Goal: Task Accomplishment & Management: Use online tool/utility

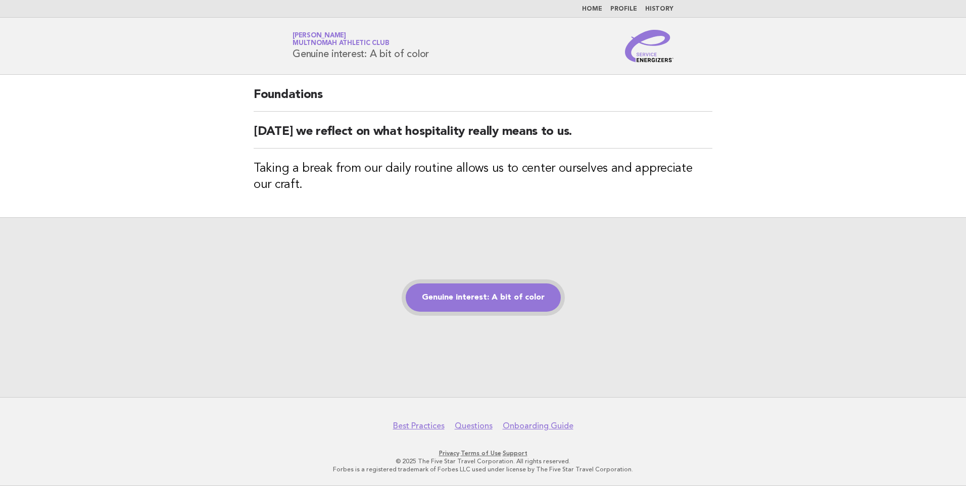
click at [472, 288] on link "Genuine interest: A bit of color" at bounding box center [483, 298] width 155 height 28
click at [505, 303] on link "Genuine interest: A bit of color" at bounding box center [483, 298] width 155 height 28
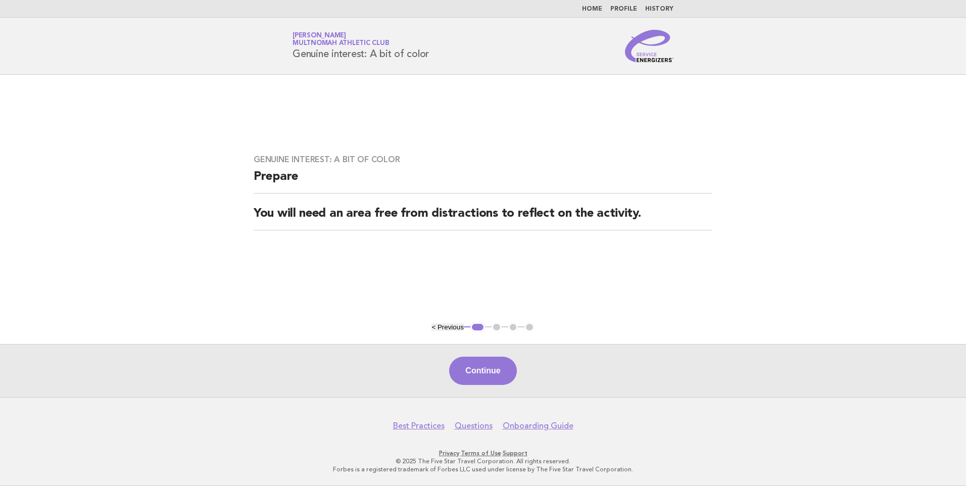
click at [498, 386] on div "Continue" at bounding box center [483, 370] width 966 height 53
click at [492, 371] on button "Continue" at bounding box center [482, 371] width 67 height 28
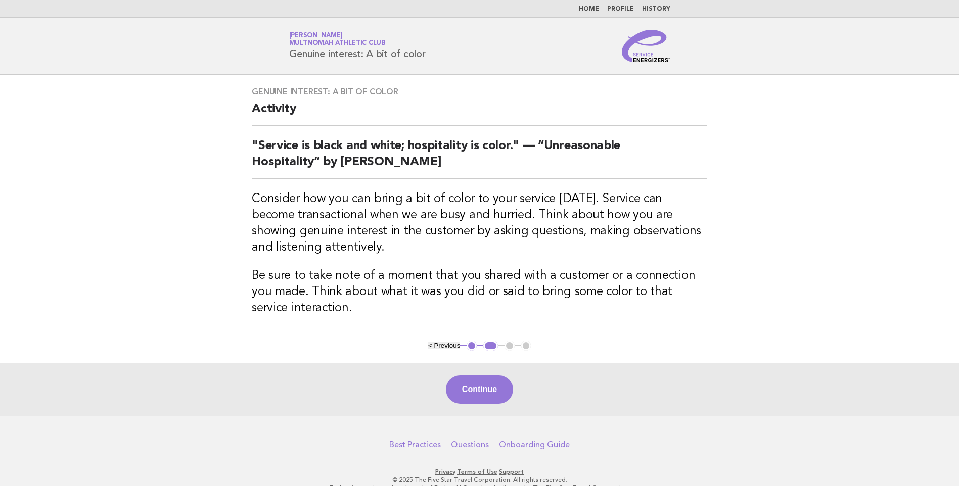
click at [495, 396] on button "Continue" at bounding box center [479, 390] width 67 height 28
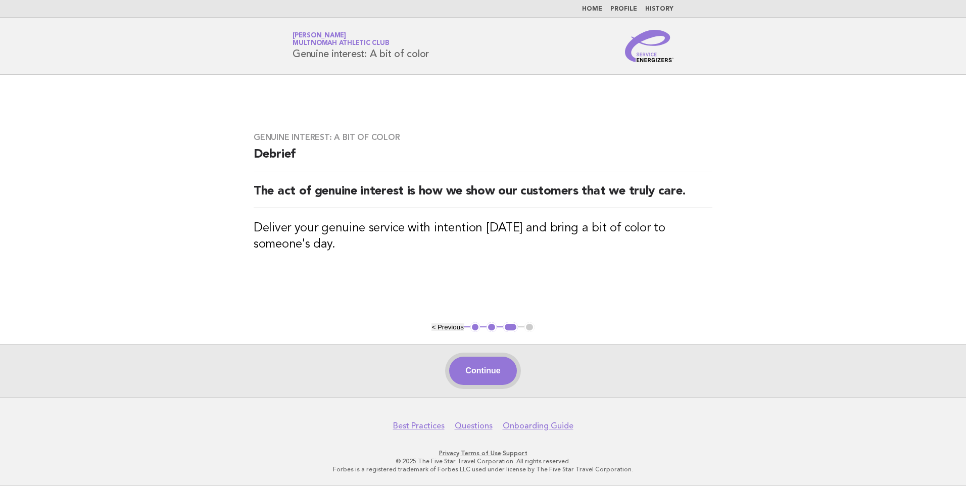
click at [500, 374] on button "Continue" at bounding box center [482, 371] width 67 height 28
